Goal: Transaction & Acquisition: Purchase product/service

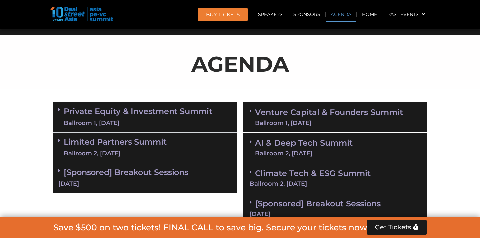
scroll to position [365, 0]
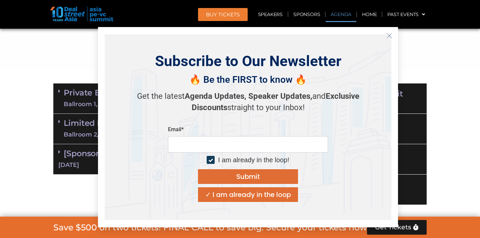
click at [149, 94] on p "Get the latest Agenda Updates, Speaker Updates, and Exclusive Discounts straigh…" at bounding box center [248, 102] width 234 height 22
click at [83, 44] on p "AGENDA" at bounding box center [240, 45] width 374 height 32
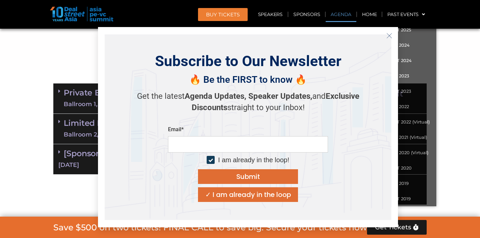
click at [389, 34] on icon "Close" at bounding box center [390, 36] width 6 height 6
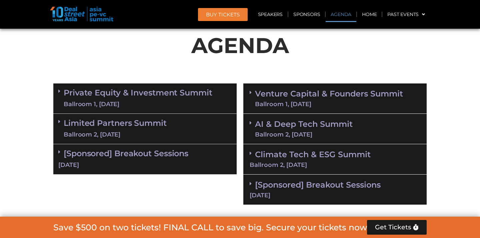
click at [162, 99] on link "Private Equity & Investment Summit Ballroom 1, [DATE]" at bounding box center [138, 98] width 149 height 20
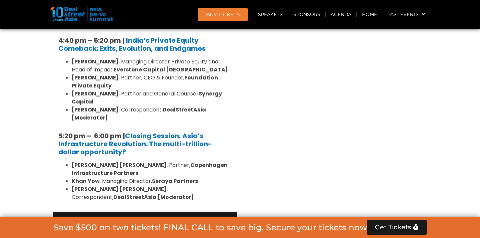
scroll to position [1312, 0]
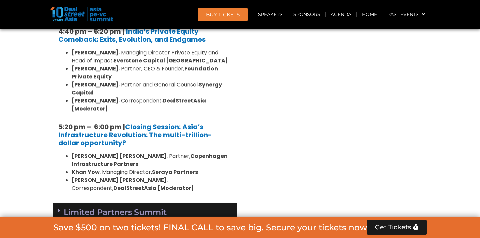
click at [158, 219] on div "Ballroom 2, [DATE]" at bounding box center [115, 223] width 103 height 8
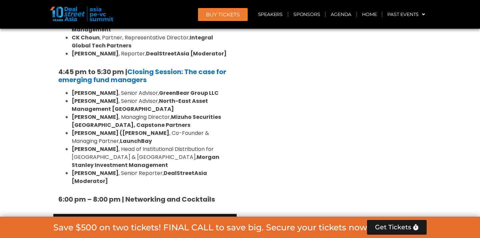
scroll to position [2093, 0]
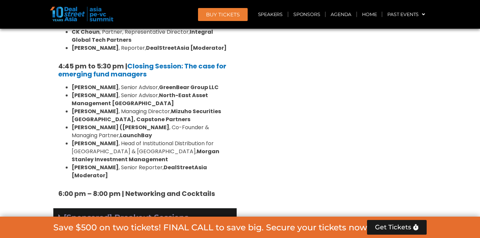
click at [135, 208] on div "[Sponsored] Breakout Sessions [DATE]" at bounding box center [144, 223] width 183 height 30
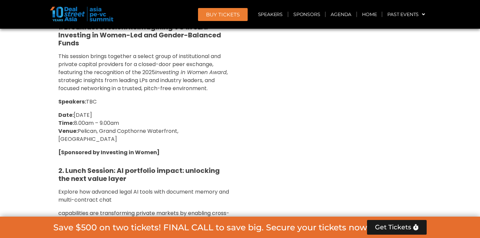
scroll to position [2359, 0]
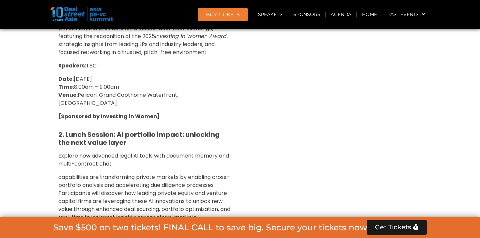
click at [66, 22] on header "BUY Tickets Speakers Sponsors Agenda Home Past Events JKT 2025 SG 2024 JKT 2024…" at bounding box center [240, 14] width 480 height 29
